Goal: Task Accomplishment & Management: Manage account settings

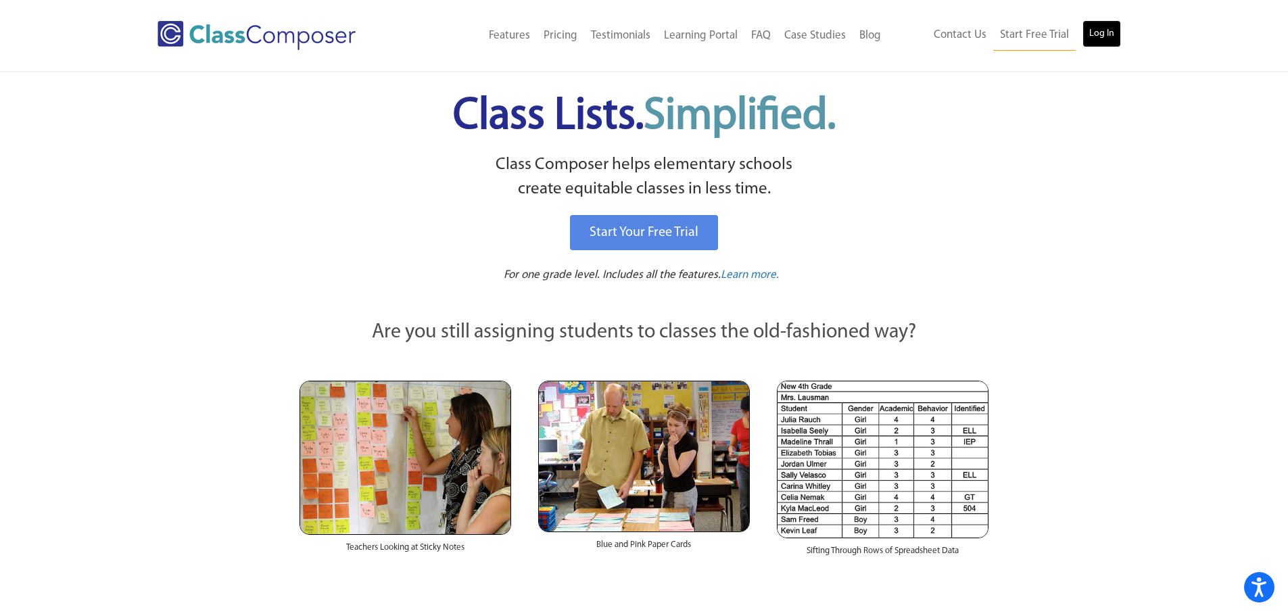
click at [1098, 41] on link "Log In" at bounding box center [1102, 33] width 39 height 27
drag, startPoint x: 79, startPoint y: 87, endPoint x: 90, endPoint y: 68, distance: 21.8
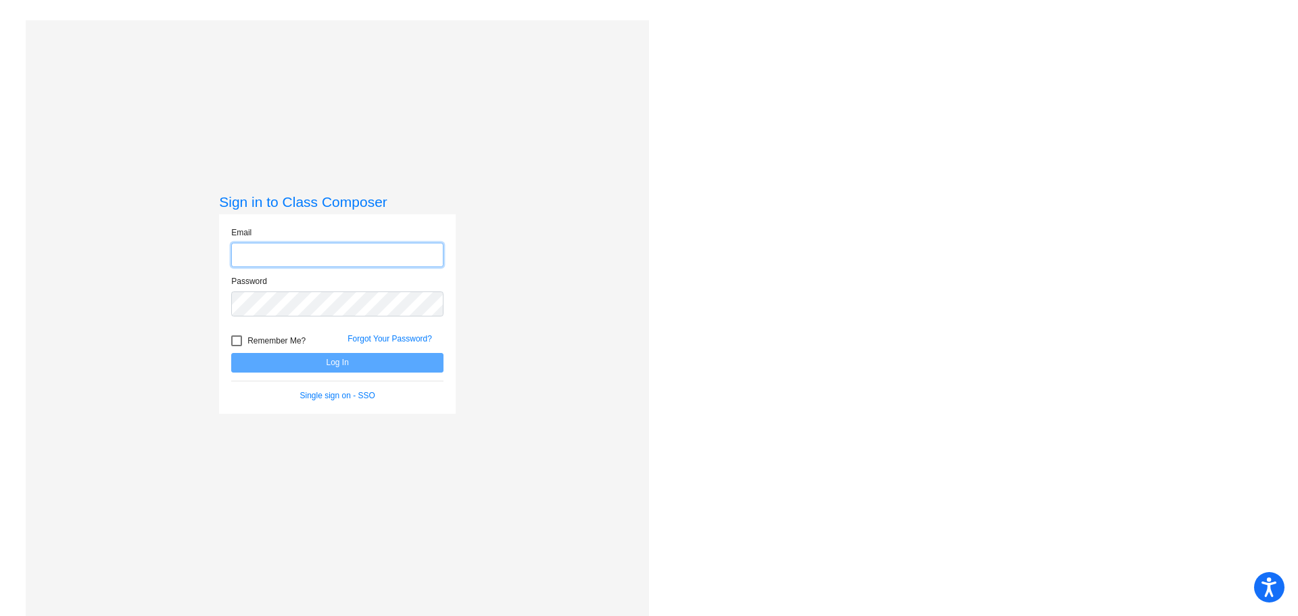
type input "[EMAIL_ADDRESS][DOMAIN_NAME]"
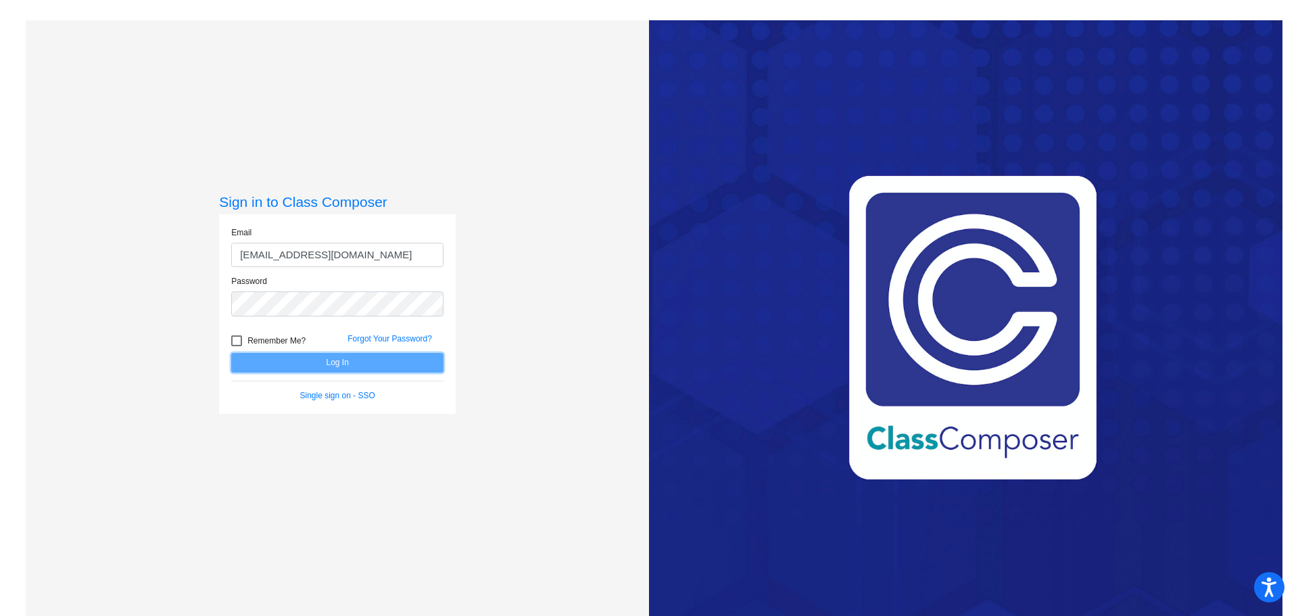
click at [309, 362] on button "Log In" at bounding box center [337, 363] width 212 height 20
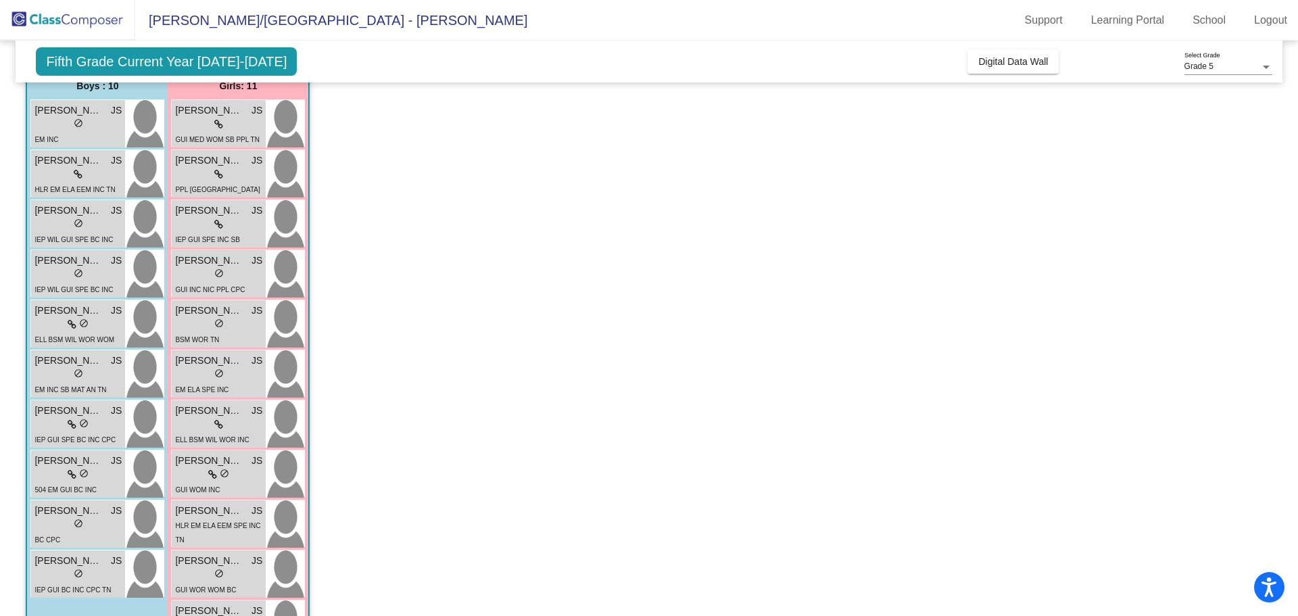
scroll to position [191, 0]
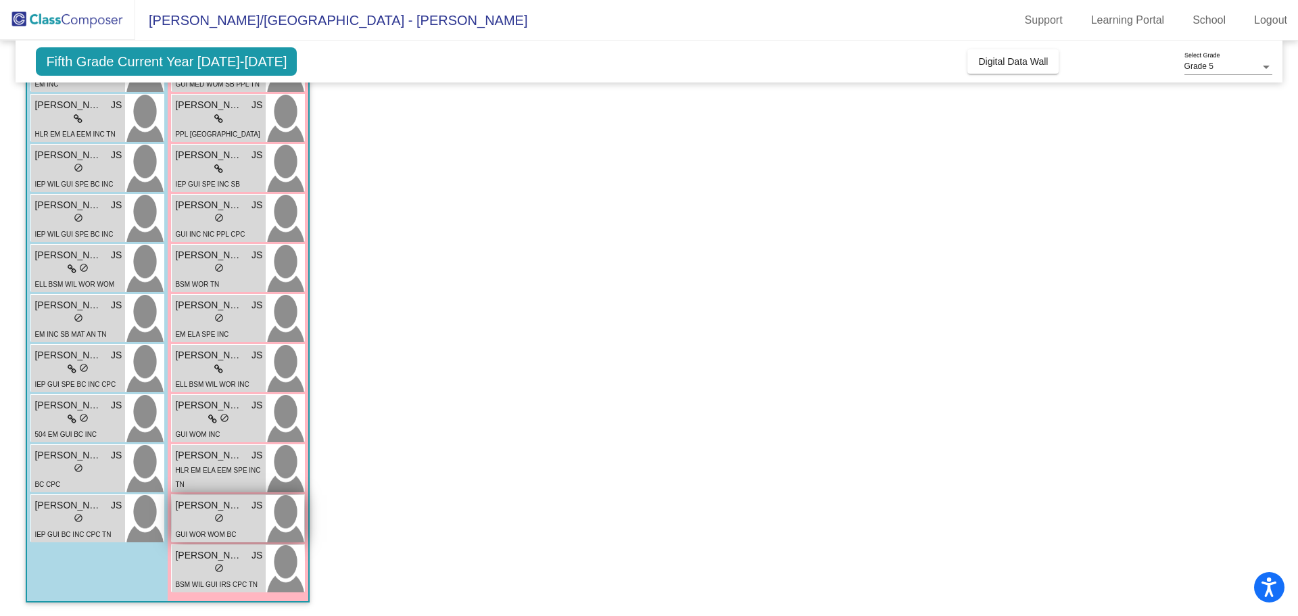
click at [212, 512] on span "[PERSON_NAME]" at bounding box center [209, 505] width 68 height 14
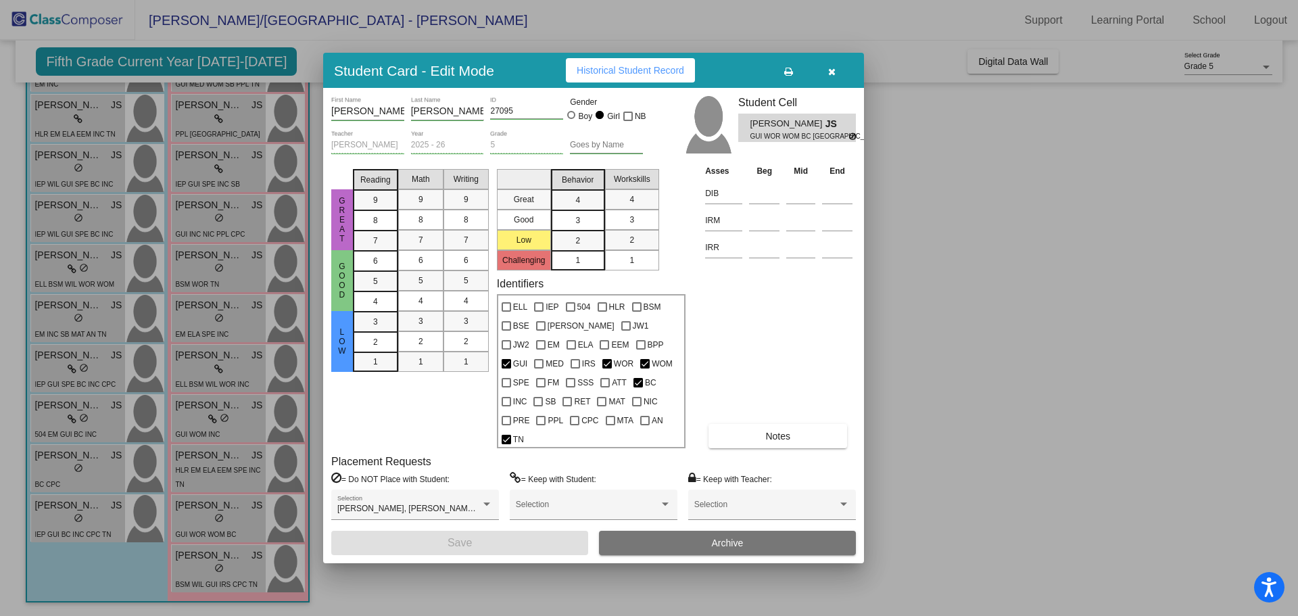
click at [773, 431] on span "Notes" at bounding box center [777, 436] width 25 height 11
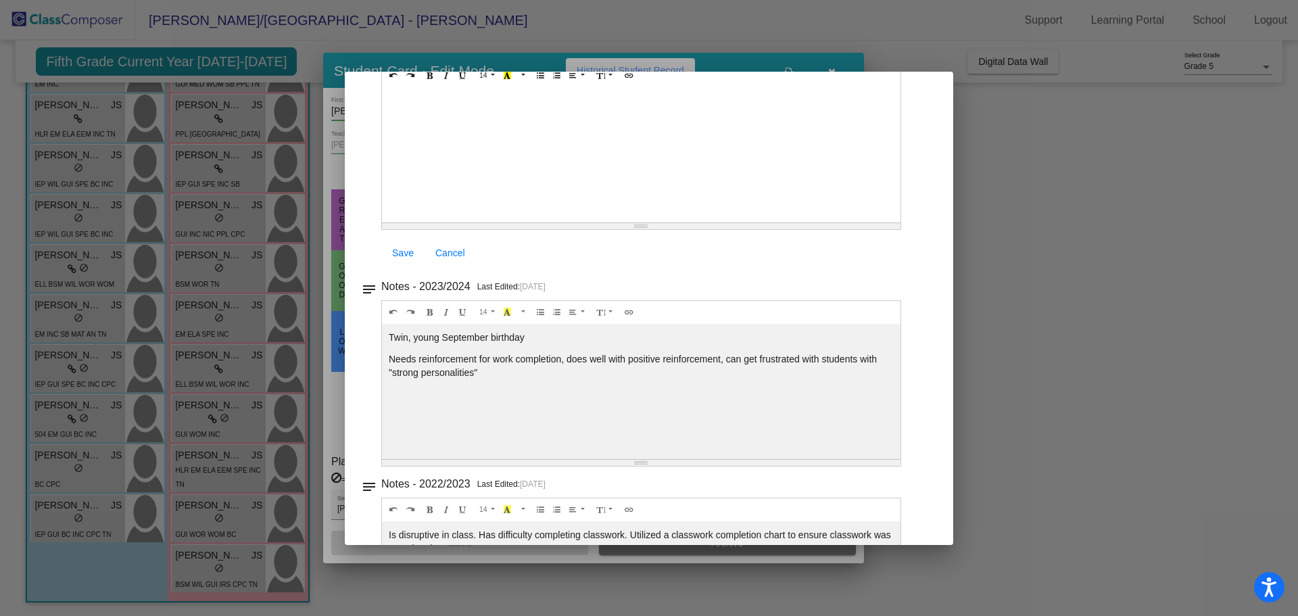
scroll to position [0, 0]
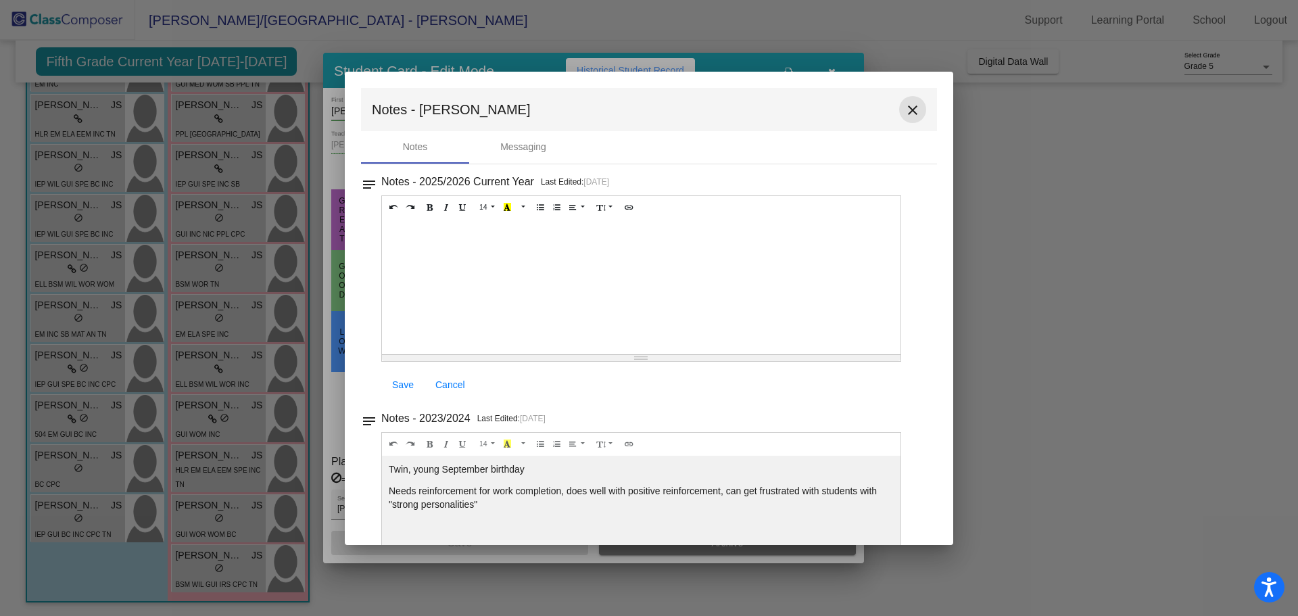
click at [914, 108] on mat-icon "close" at bounding box center [913, 110] width 16 height 16
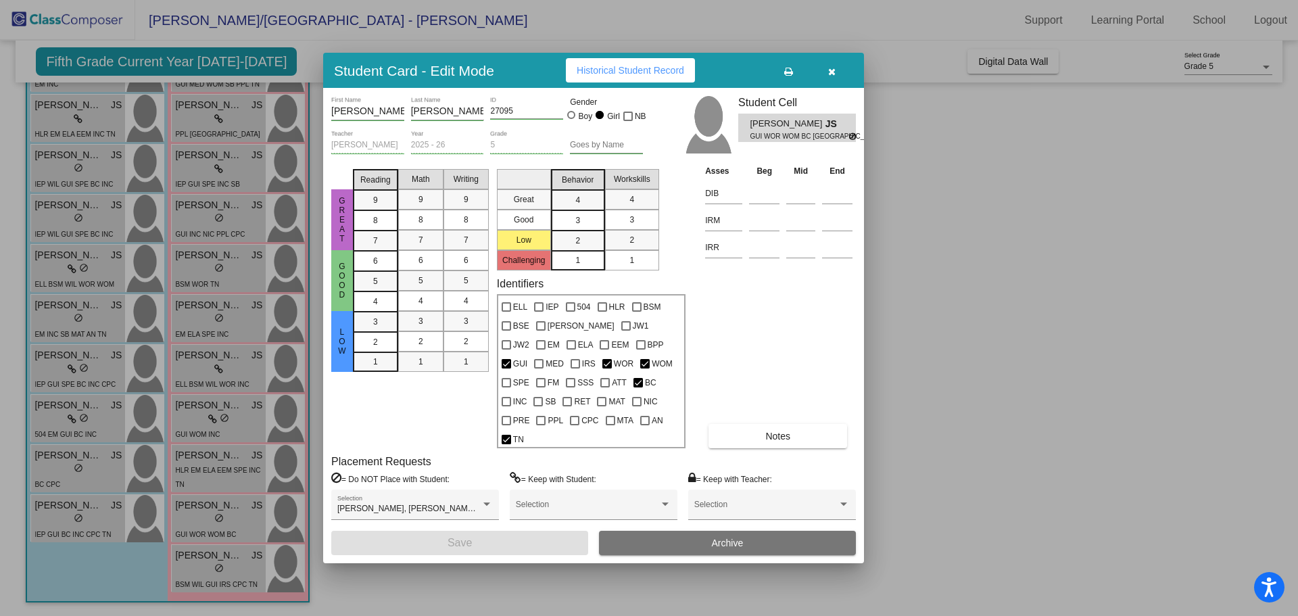
click at [220, 566] on div at bounding box center [649, 308] width 1298 height 616
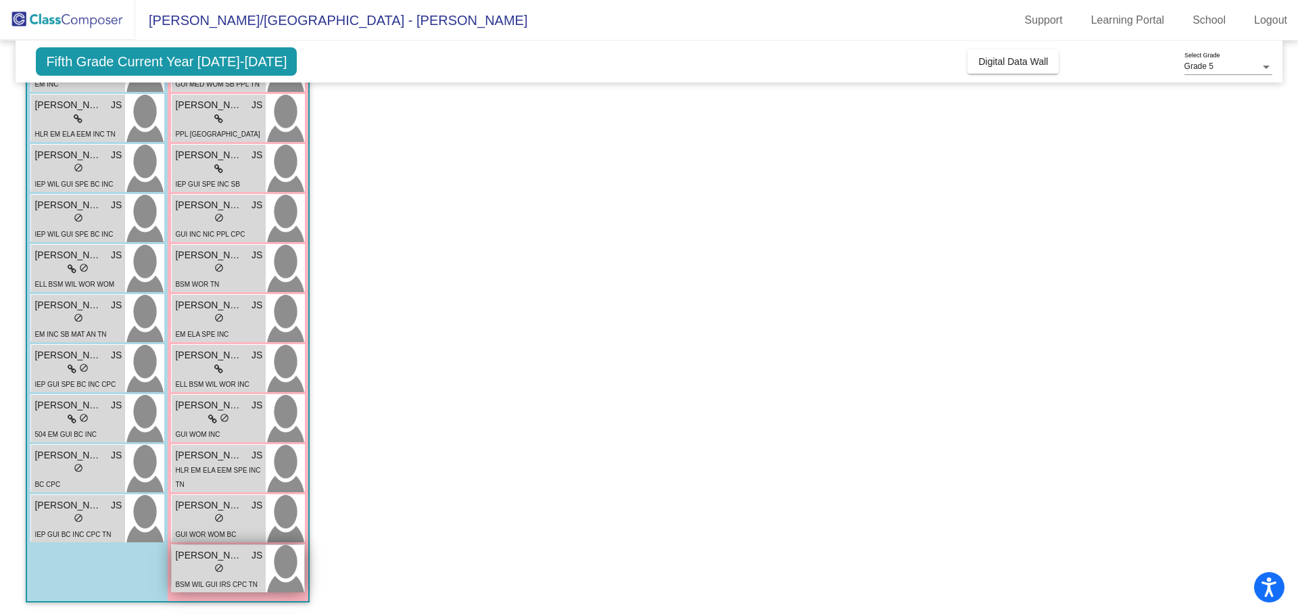
click at [187, 575] on div "lock do_not_disturb_alt" at bounding box center [218, 570] width 87 height 14
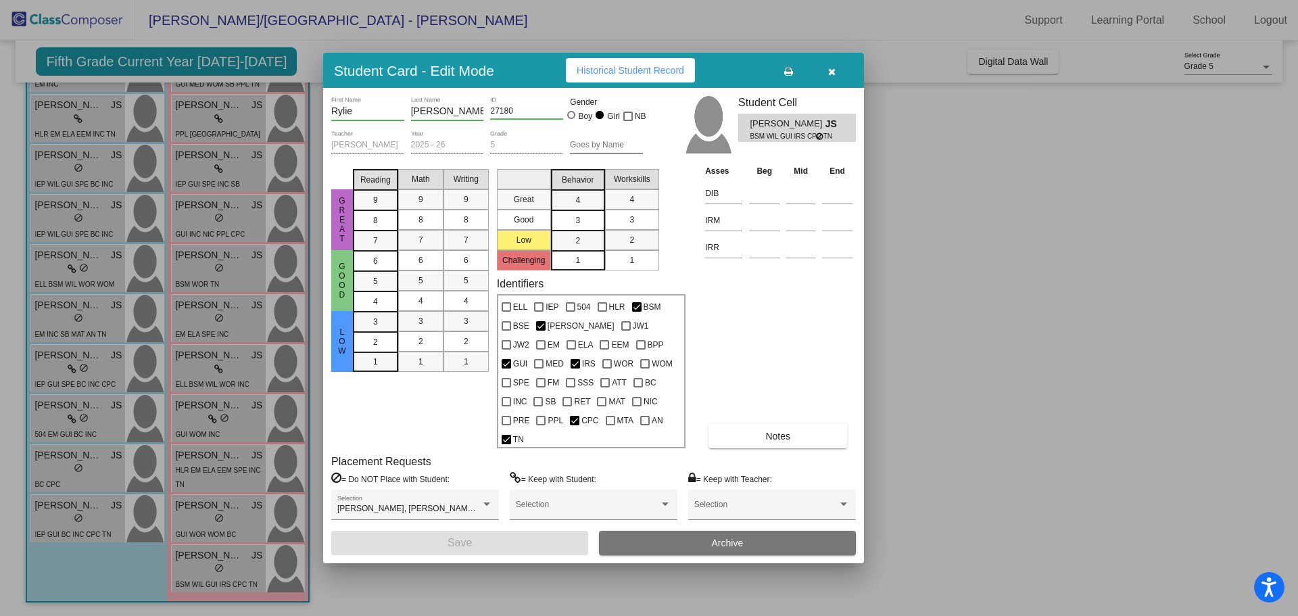
click at [743, 424] on button "Notes" at bounding box center [778, 436] width 139 height 24
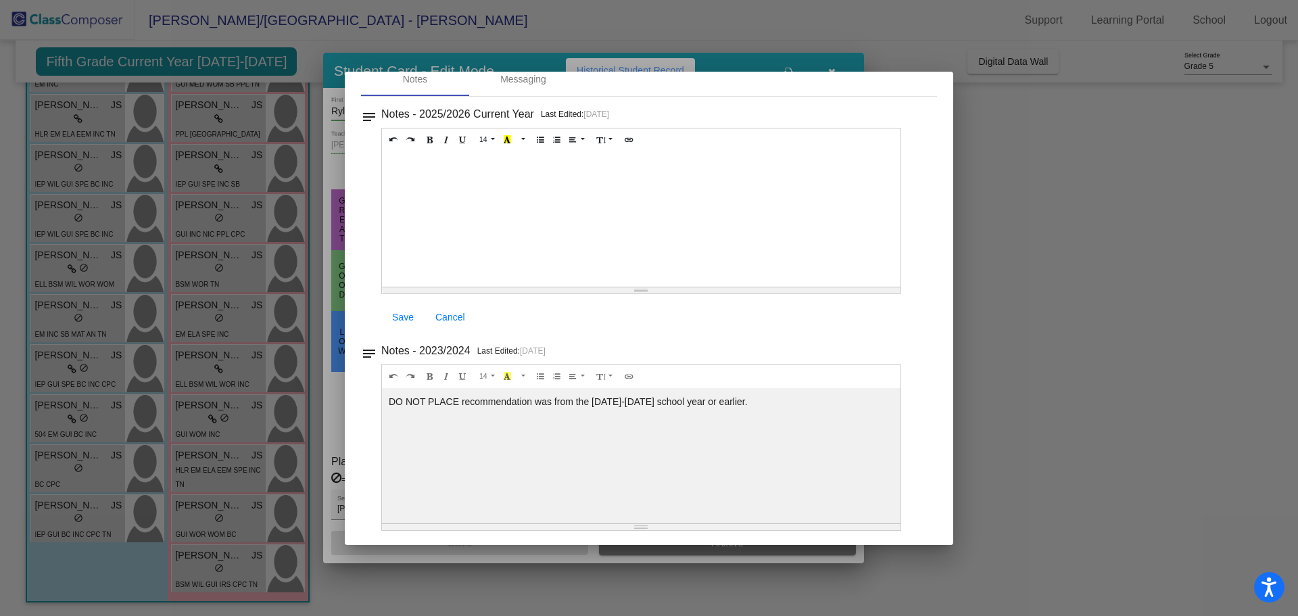
scroll to position [70, 0]
click at [1071, 239] on div at bounding box center [649, 308] width 1298 height 616
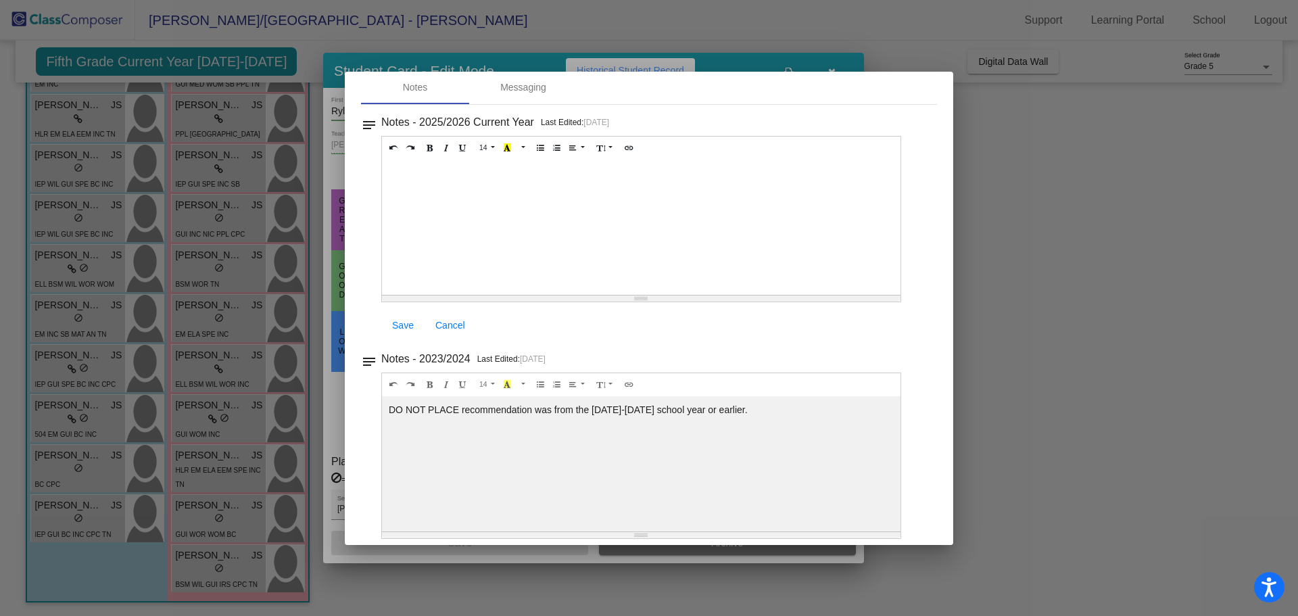
click at [1024, 264] on div at bounding box center [649, 308] width 1298 height 616
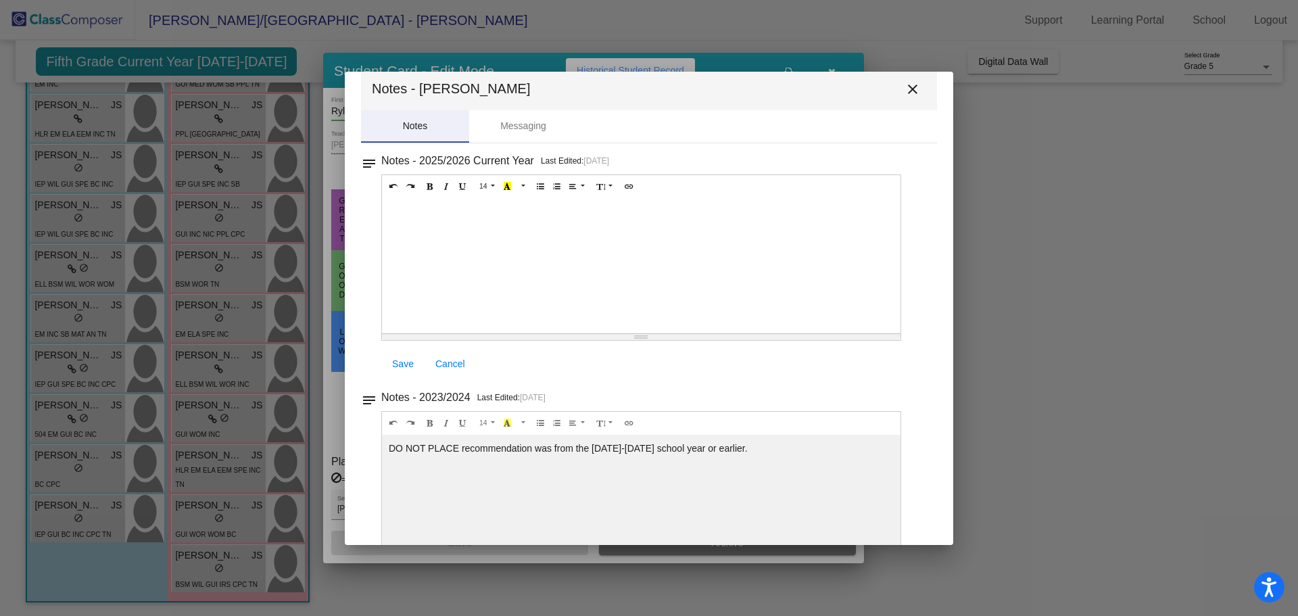
scroll to position [0, 0]
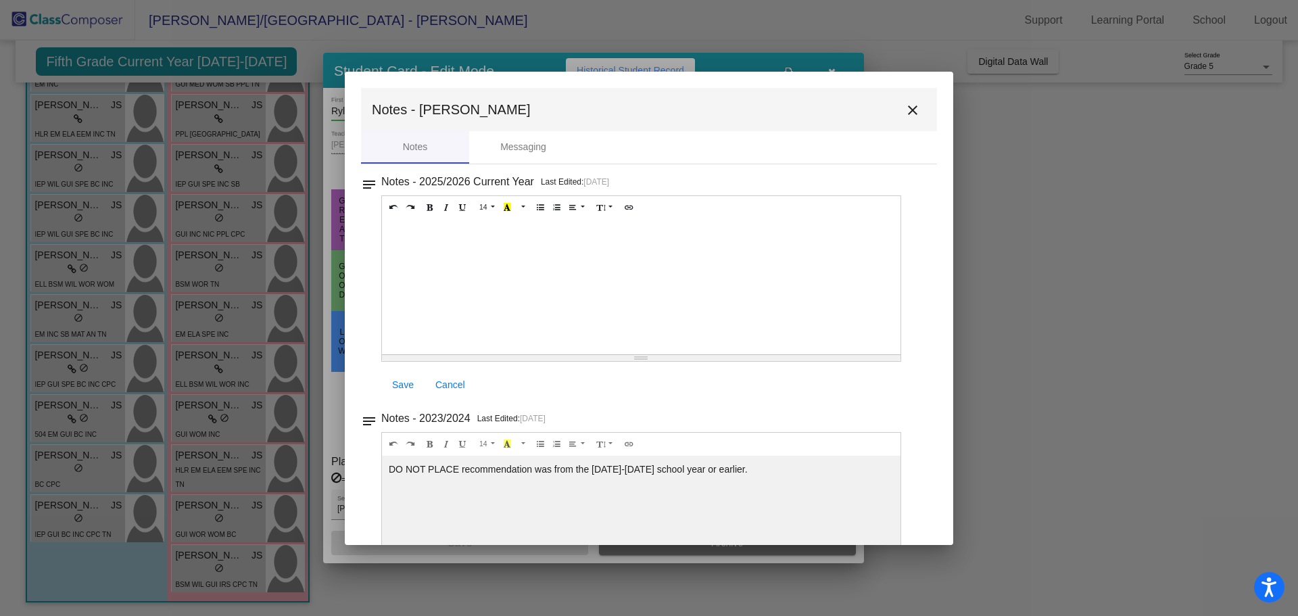
click at [908, 106] on mat-icon "close" at bounding box center [913, 110] width 16 height 16
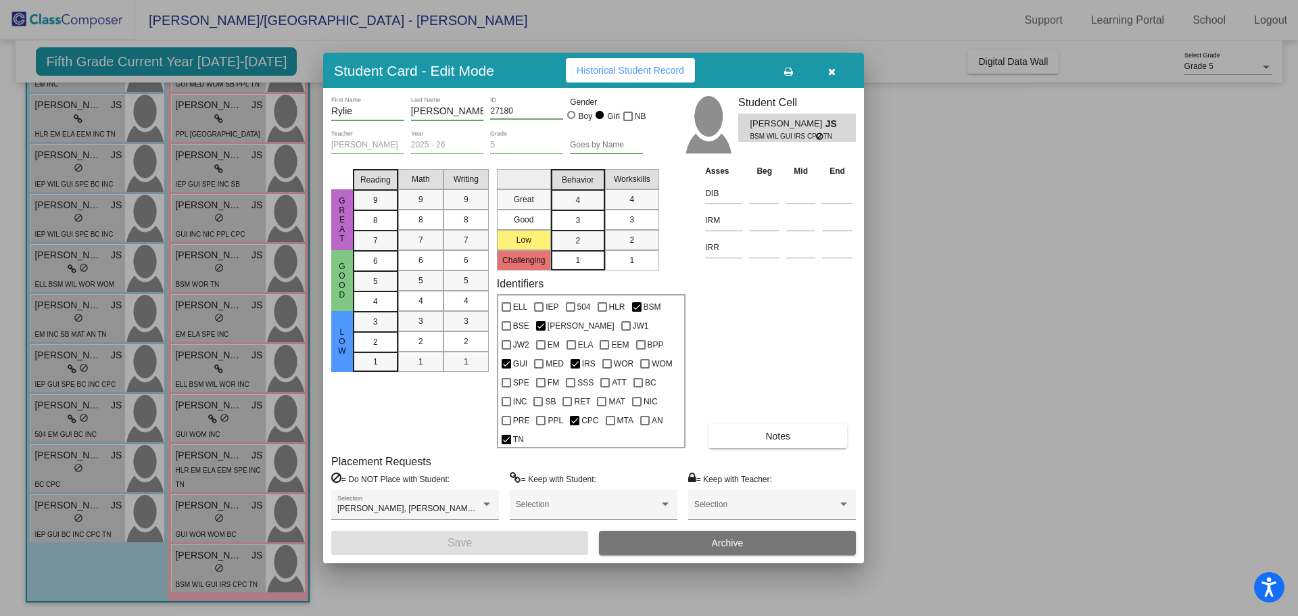
drag, startPoint x: 1009, startPoint y: 315, endPoint x: 956, endPoint y: 335, distance: 56.3
click at [1010, 314] on div at bounding box center [649, 308] width 1298 height 616
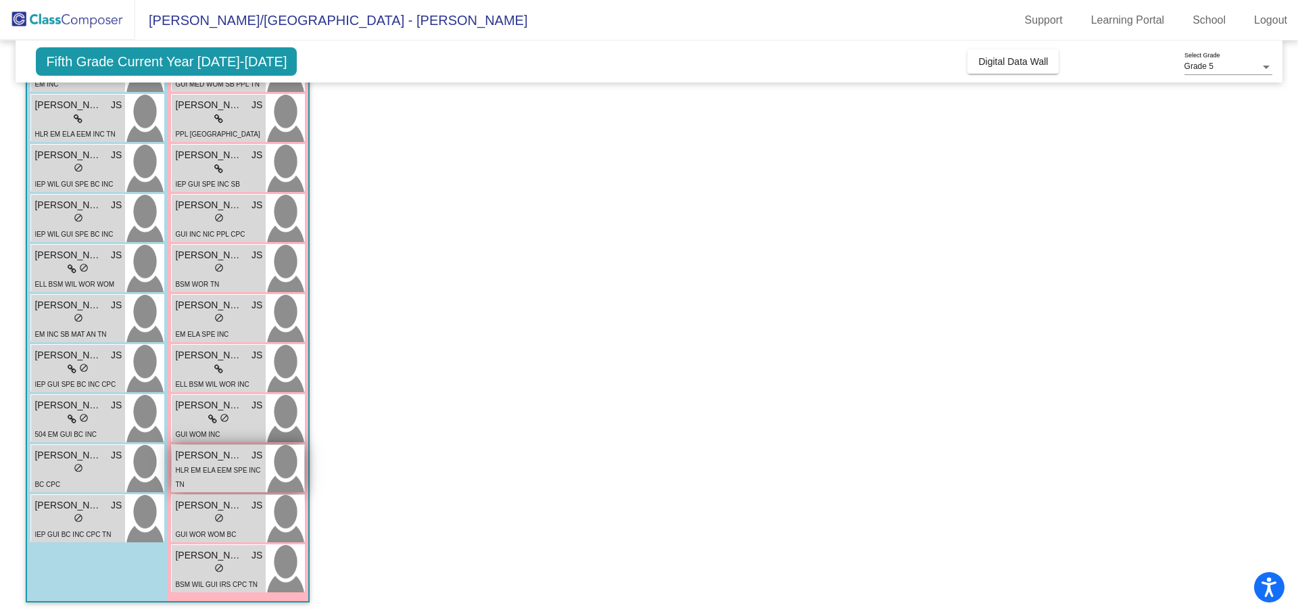
click at [235, 467] on span "HLR EM ELA EEM SPE INC TN" at bounding box center [217, 478] width 85 height 22
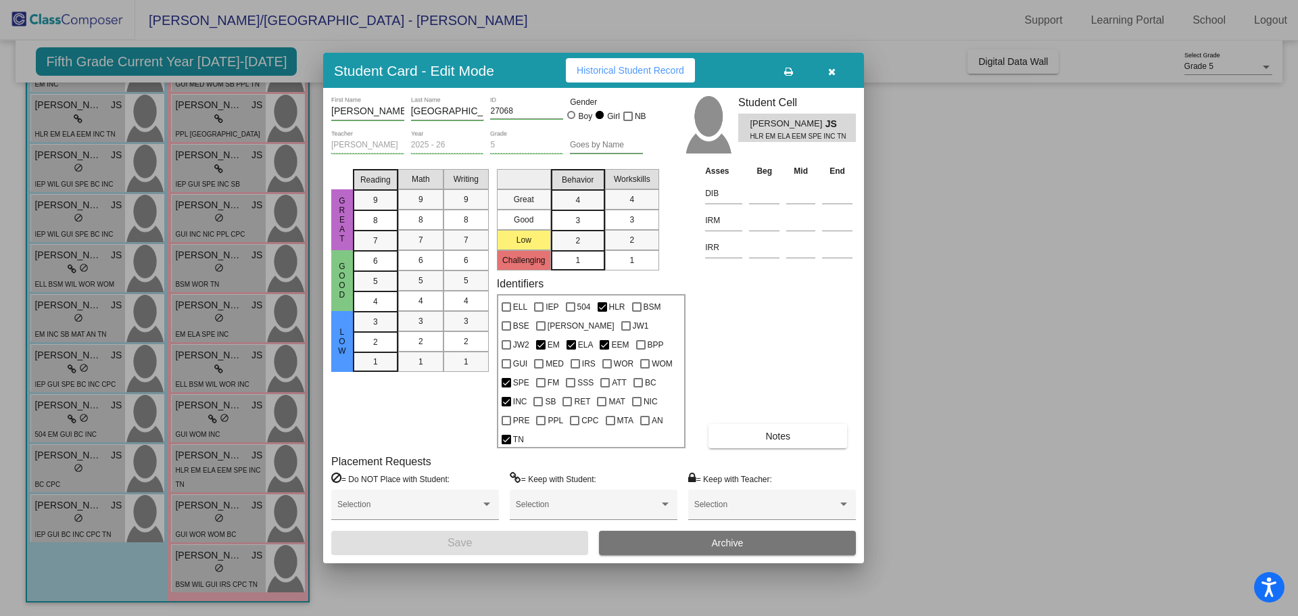
click at [736, 424] on button "Notes" at bounding box center [778, 436] width 139 height 24
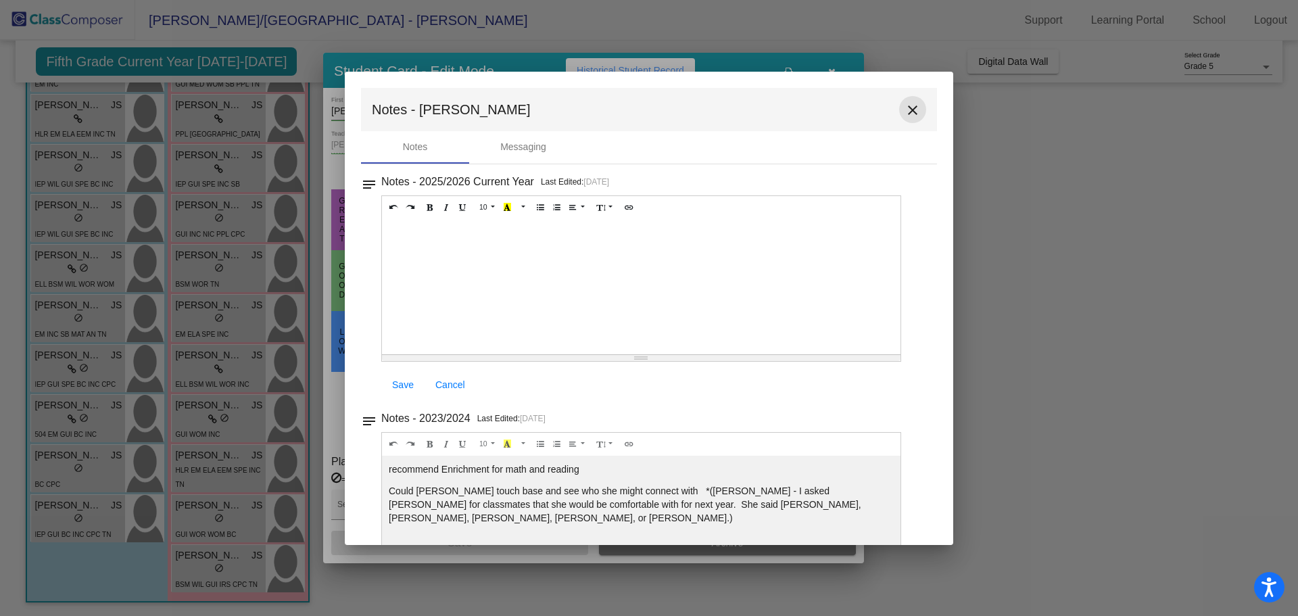
click at [907, 105] on mat-icon "close" at bounding box center [913, 110] width 16 height 16
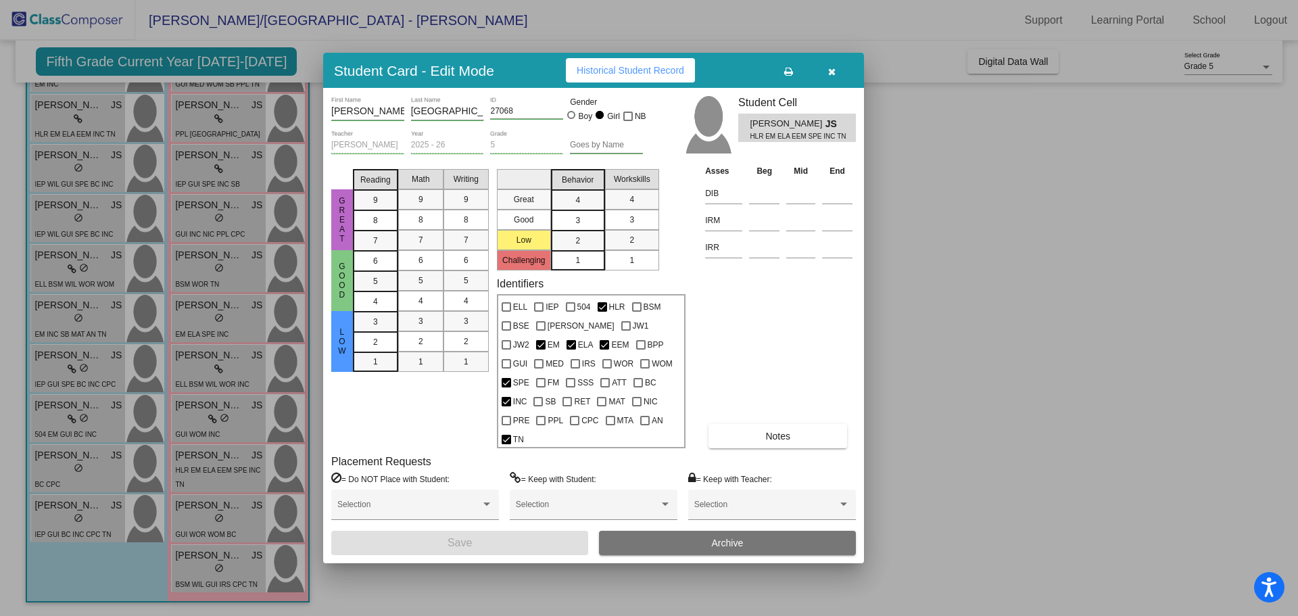
click at [838, 82] on button "button" at bounding box center [831, 70] width 43 height 24
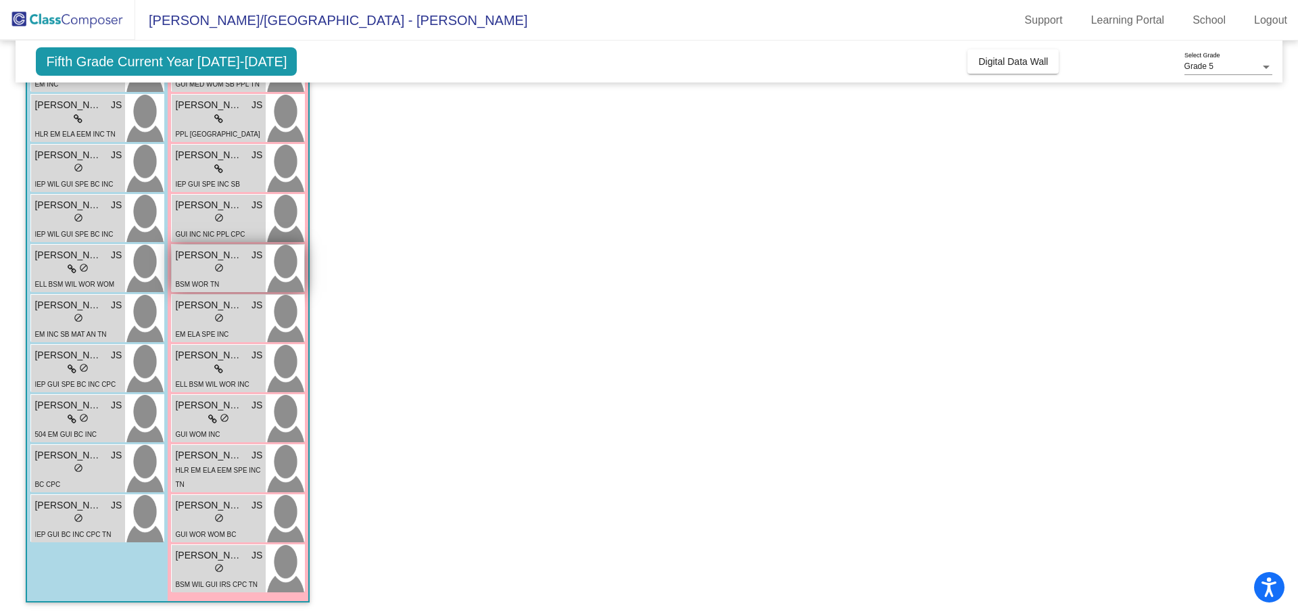
click at [236, 270] on div "lock do_not_disturb_alt" at bounding box center [218, 269] width 87 height 14
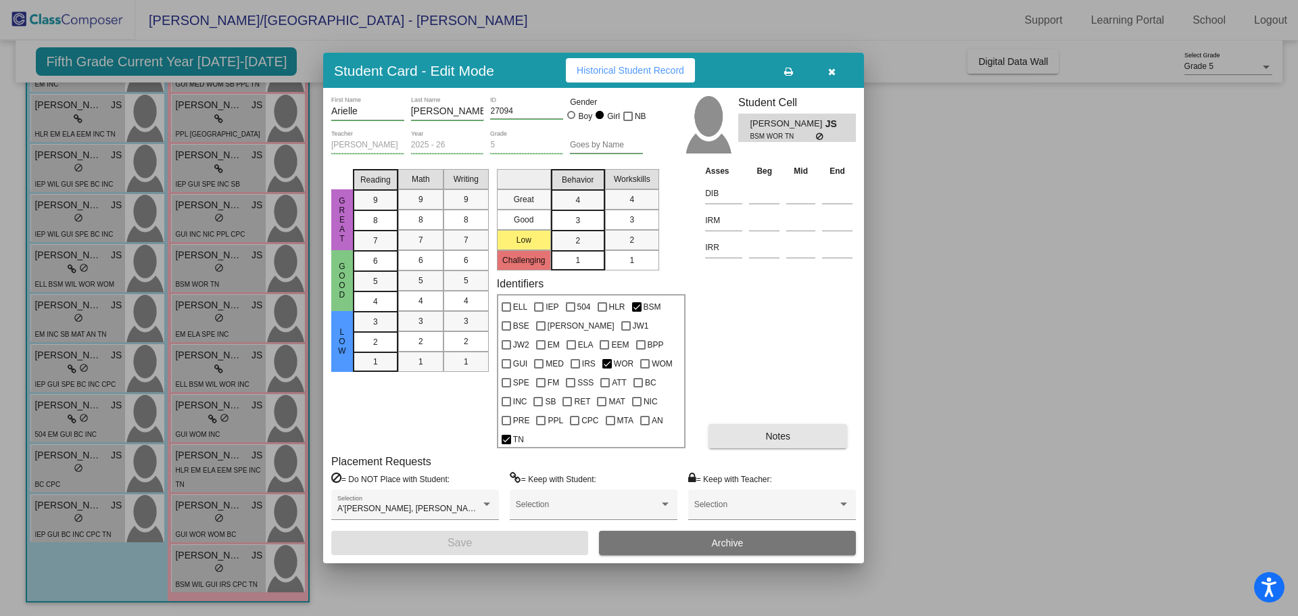
click at [771, 431] on span "Notes" at bounding box center [777, 436] width 25 height 11
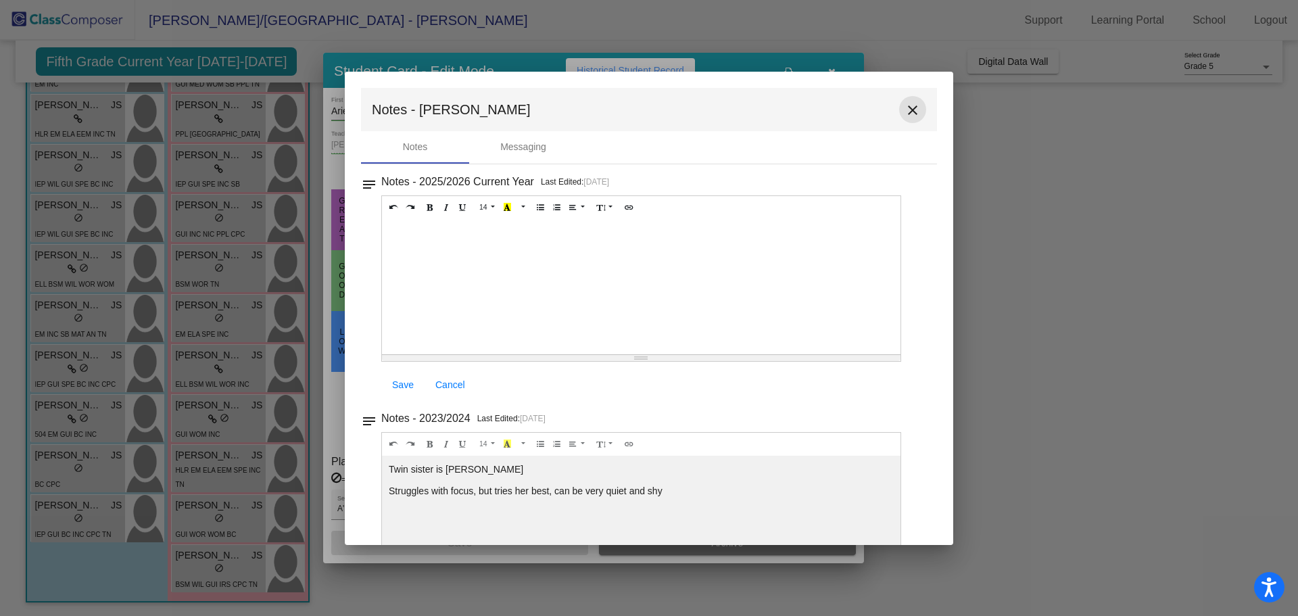
click at [911, 112] on mat-icon "close" at bounding box center [913, 110] width 16 height 16
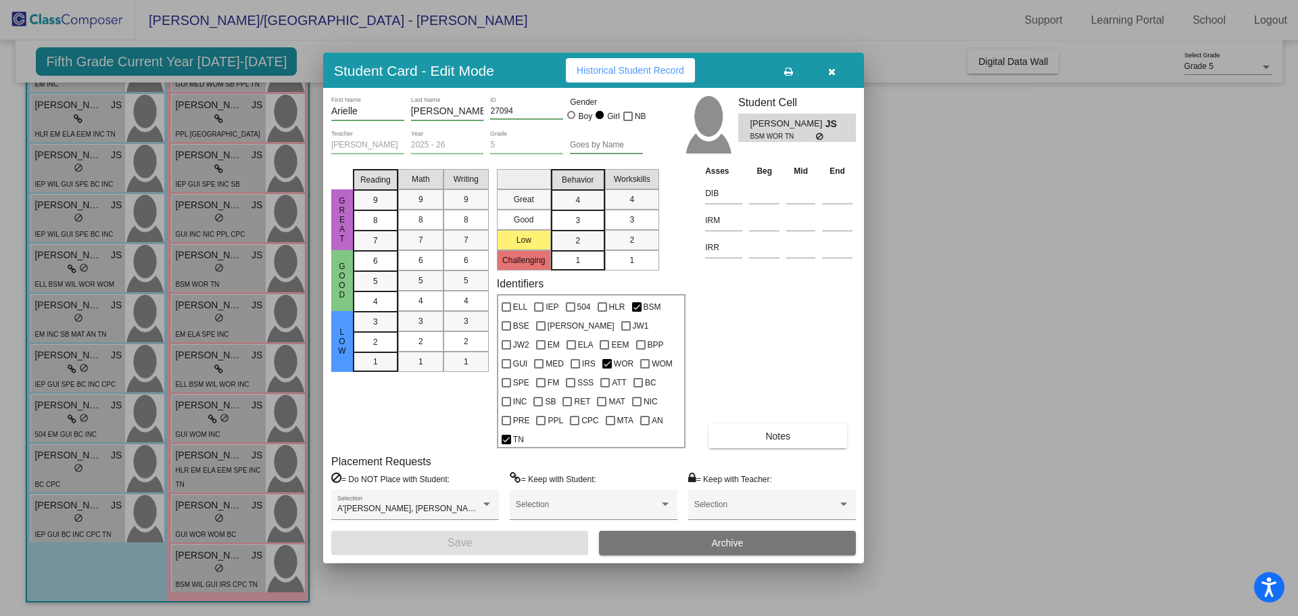
click at [832, 76] on icon "button" at bounding box center [831, 71] width 7 height 9
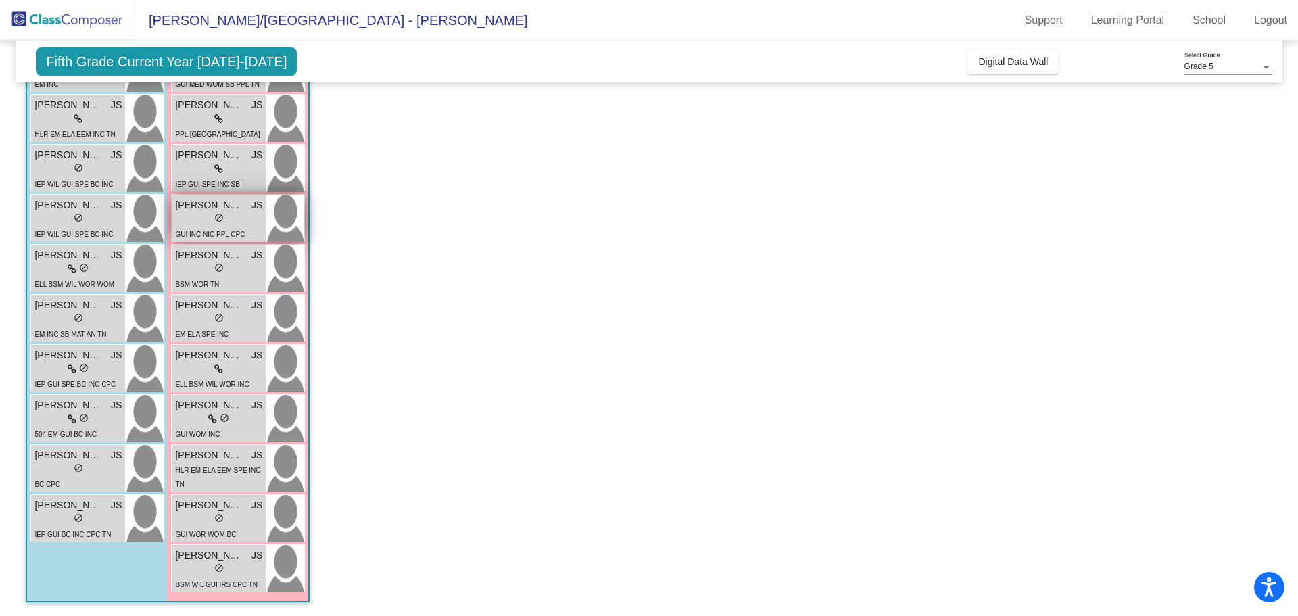
scroll to position [123, 0]
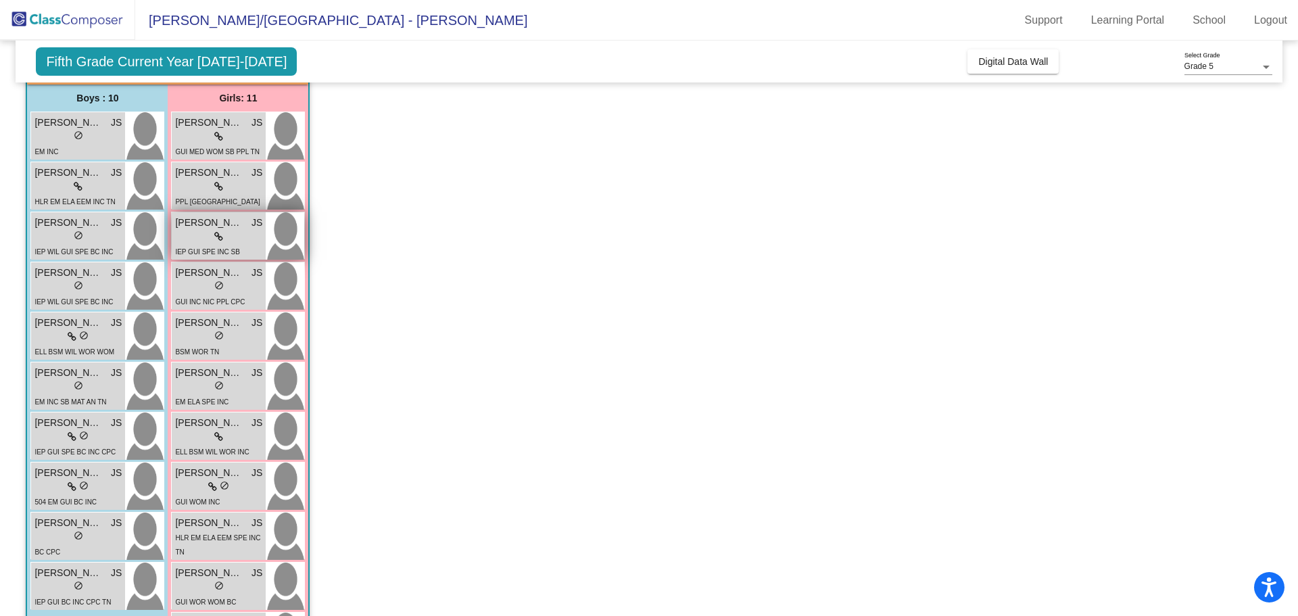
click at [228, 241] on div "lock do_not_disturb_alt" at bounding box center [218, 237] width 87 height 14
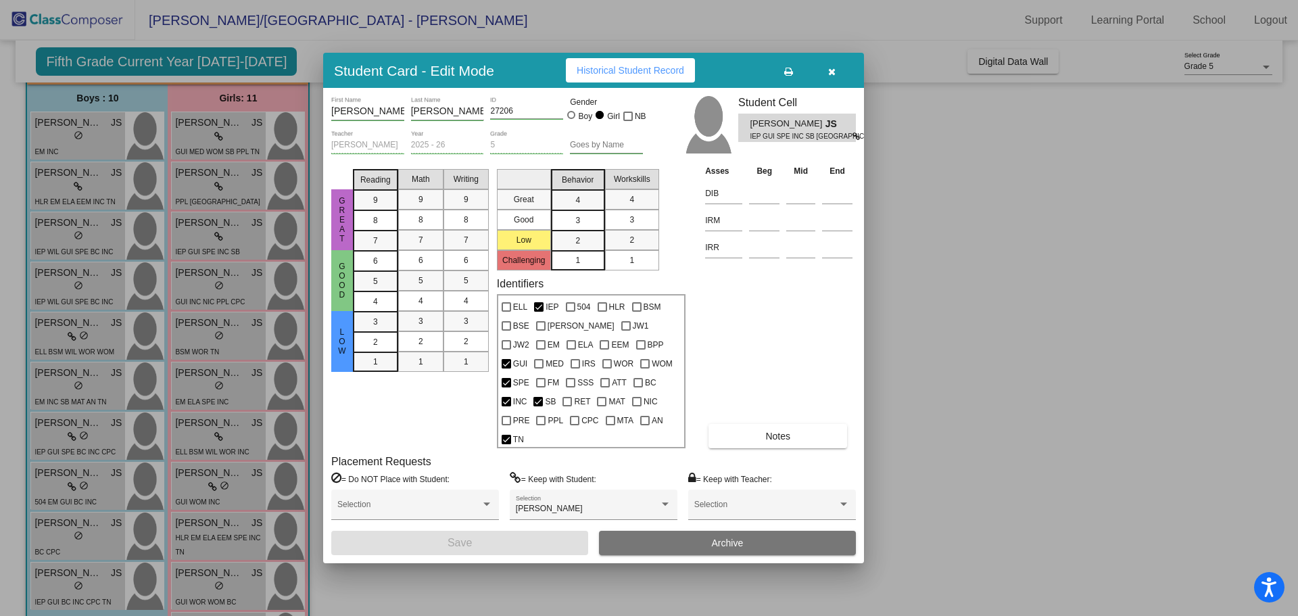
click at [743, 424] on button "Notes" at bounding box center [778, 436] width 139 height 24
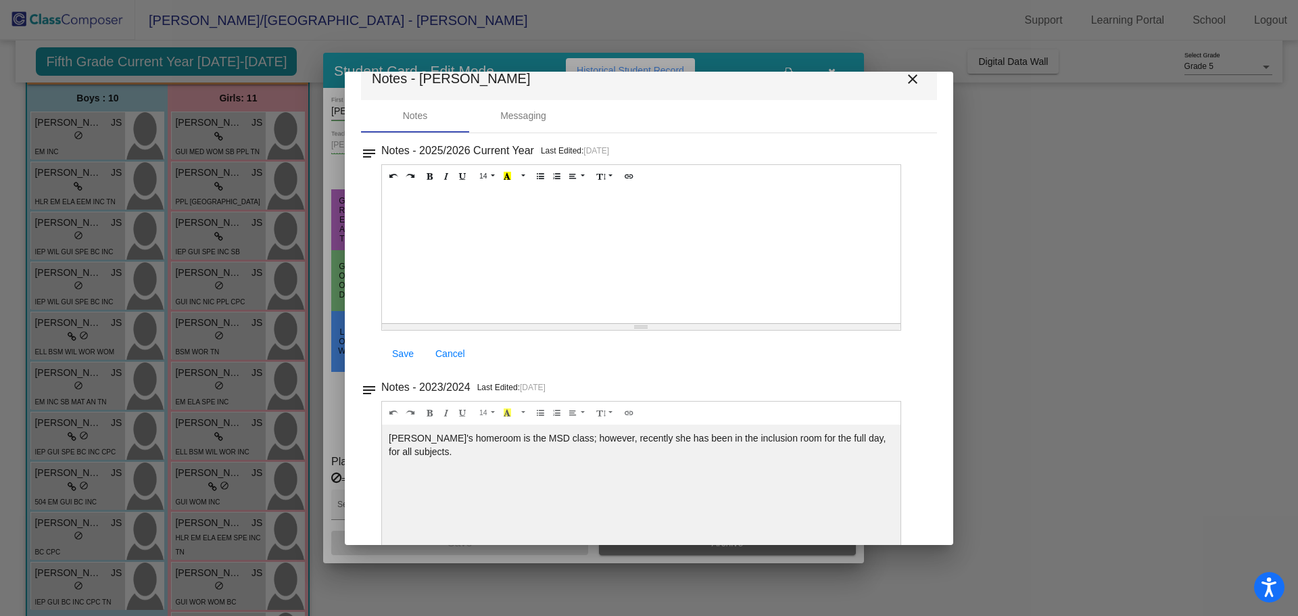
scroll to position [0, 0]
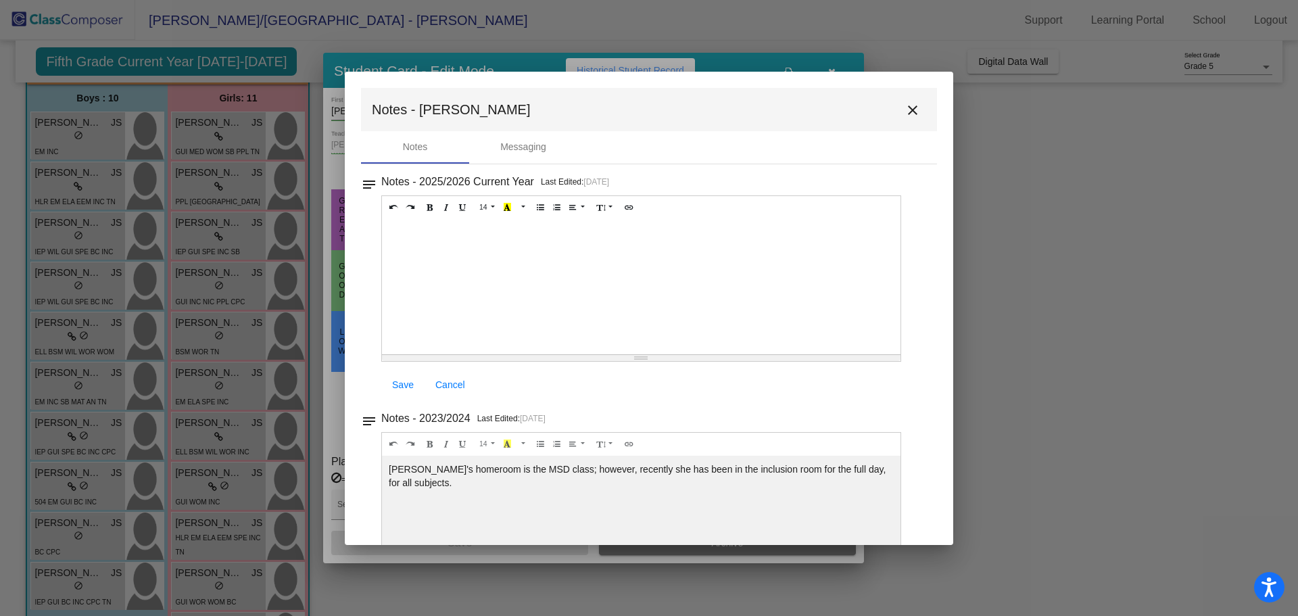
click at [906, 112] on mat-icon "close" at bounding box center [913, 110] width 16 height 16
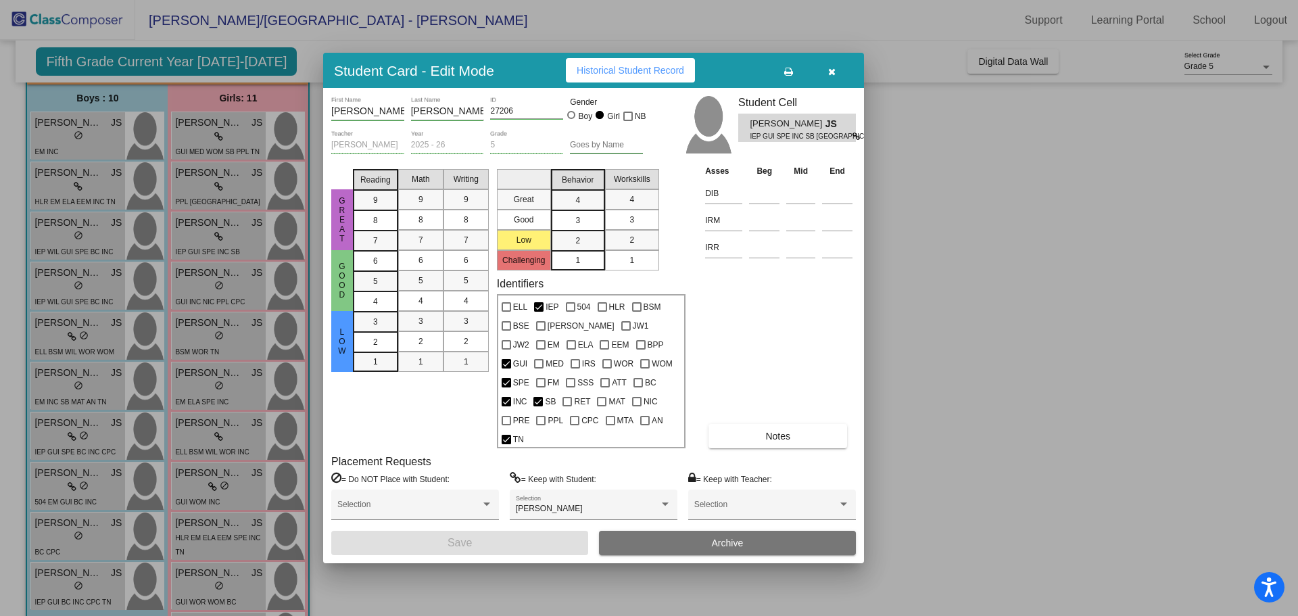
click at [832, 76] on icon "button" at bounding box center [831, 71] width 7 height 9
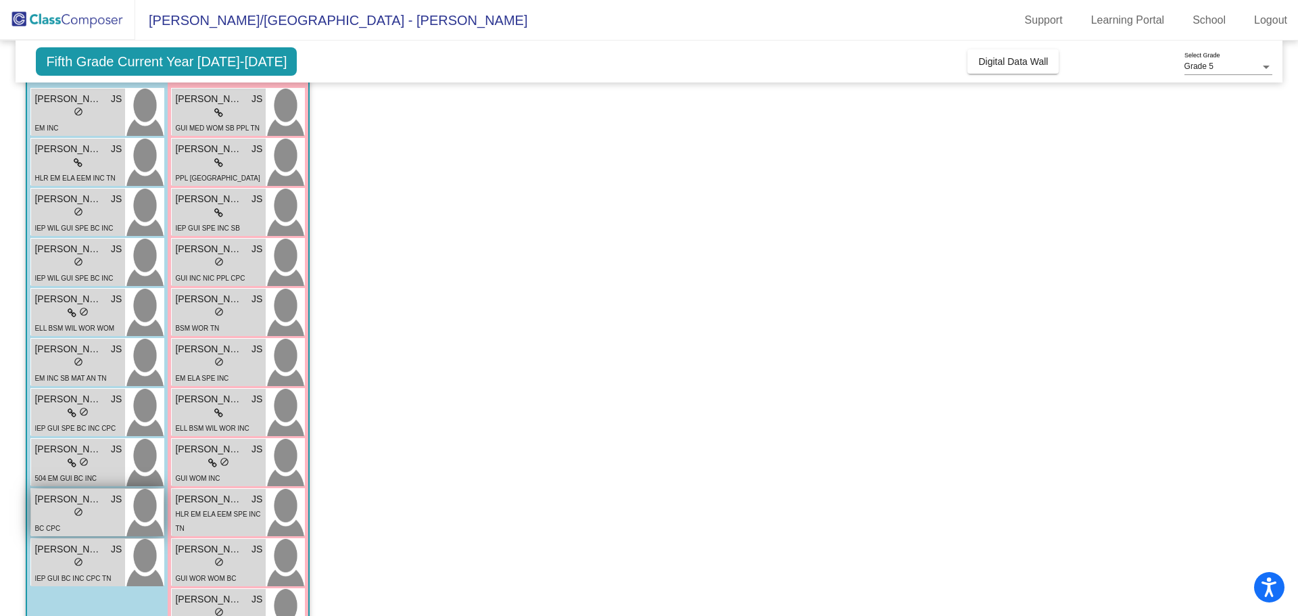
scroll to position [123, 0]
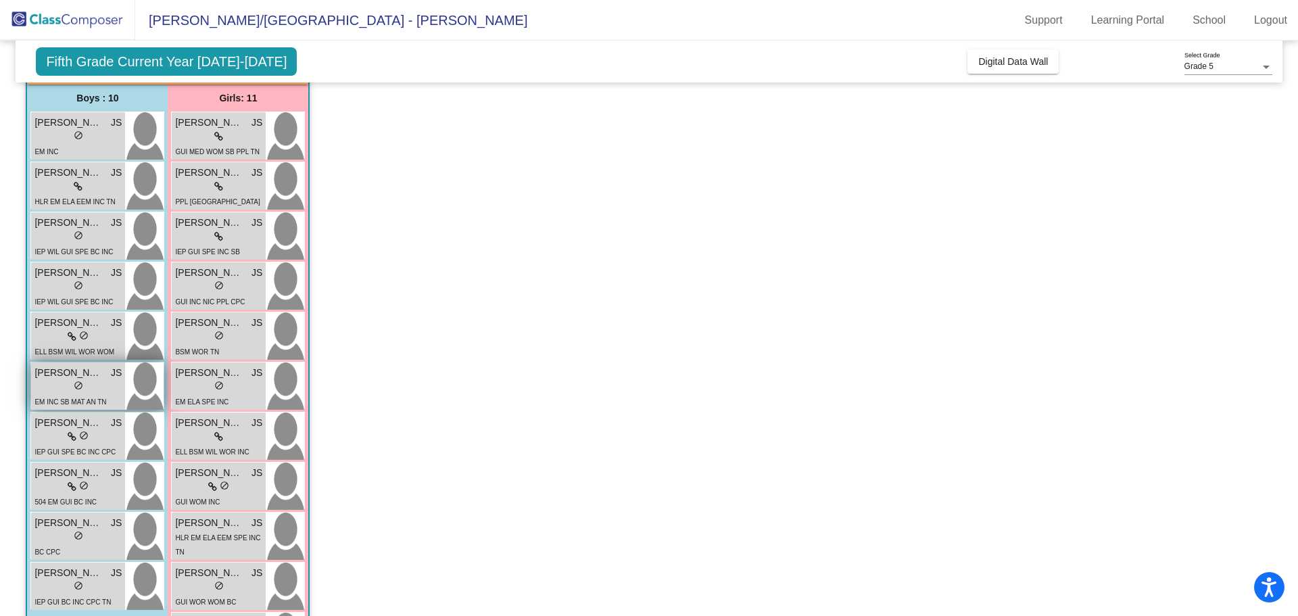
click at [74, 385] on span "do_not_disturb_alt" at bounding box center [78, 385] width 9 height 9
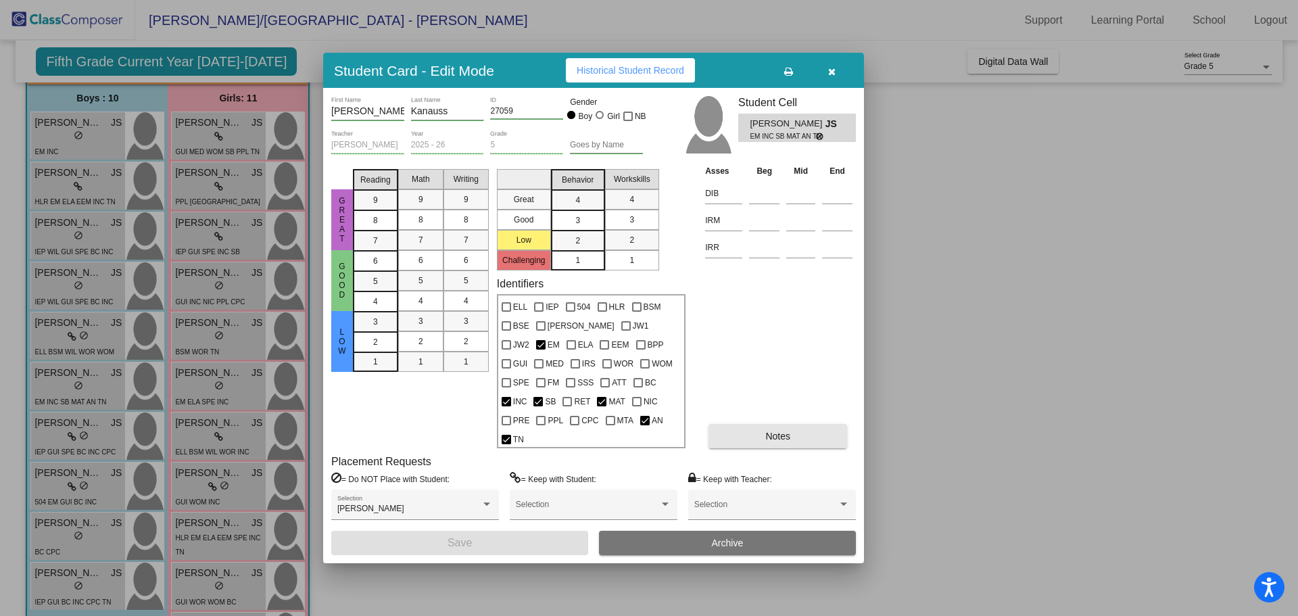
click at [785, 431] on span "Notes" at bounding box center [777, 436] width 25 height 11
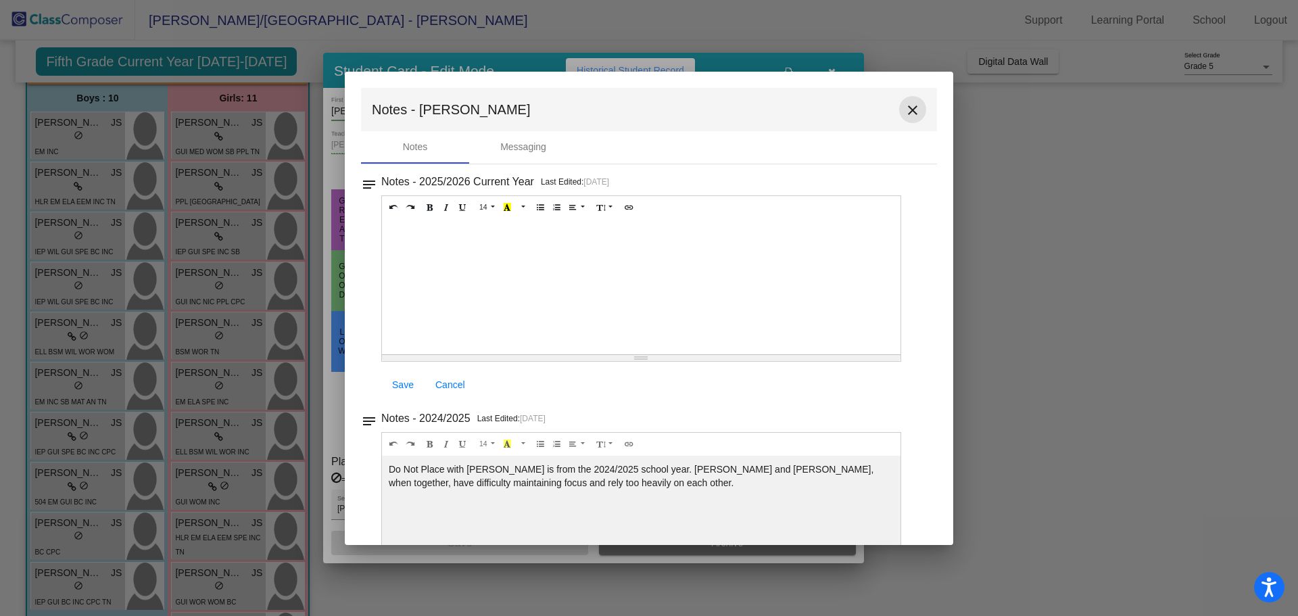
click at [910, 108] on mat-icon "close" at bounding box center [913, 110] width 16 height 16
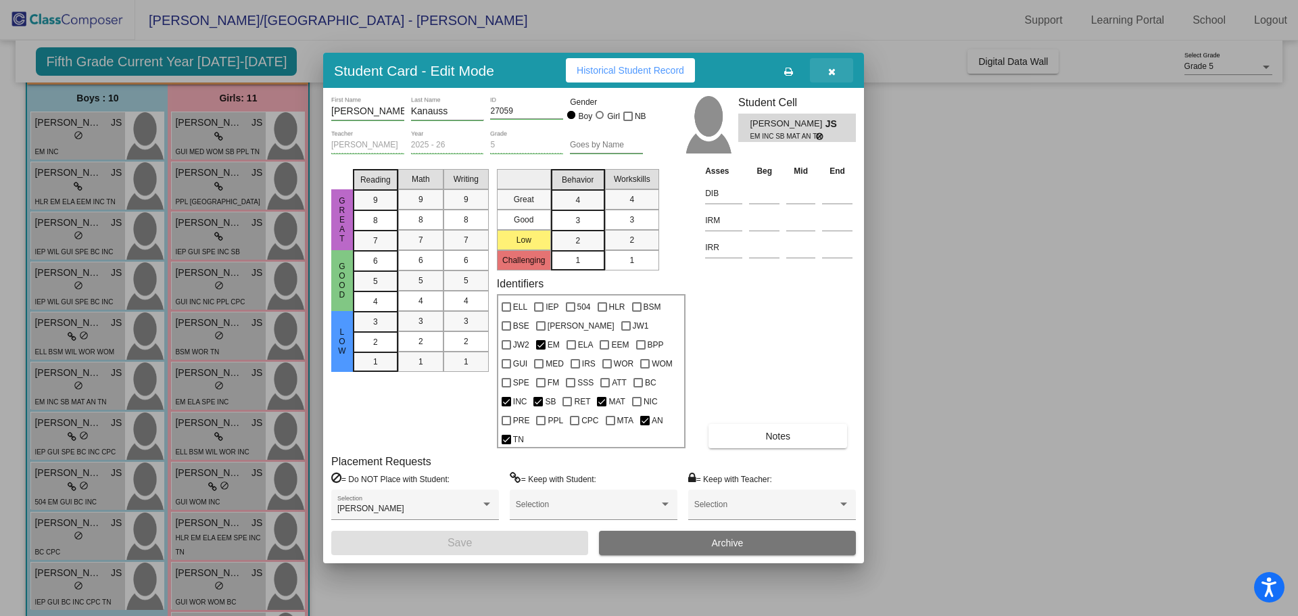
click at [828, 76] on icon "button" at bounding box center [831, 71] width 7 height 9
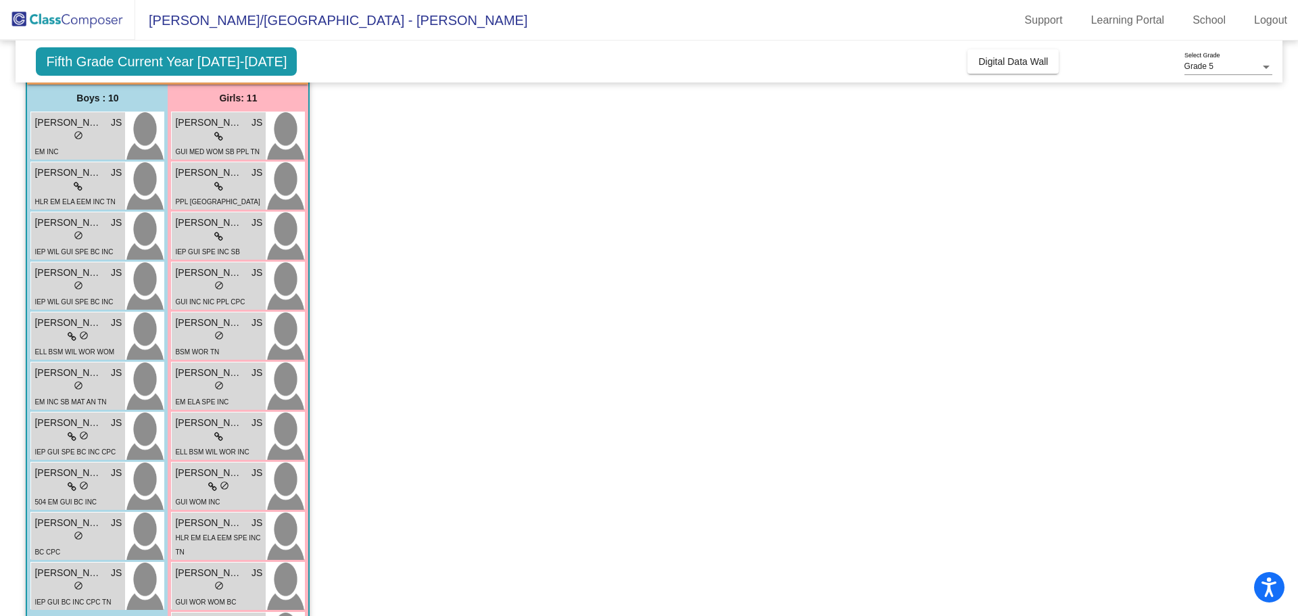
click at [552, 181] on app-classroom "Class 6 - IEP 2 picture_as_pdf [PERSON_NAME] Add Student First Name Last Name S…" at bounding box center [649, 354] width 1246 height 660
